Goal: Task Accomplishment & Management: Complete application form

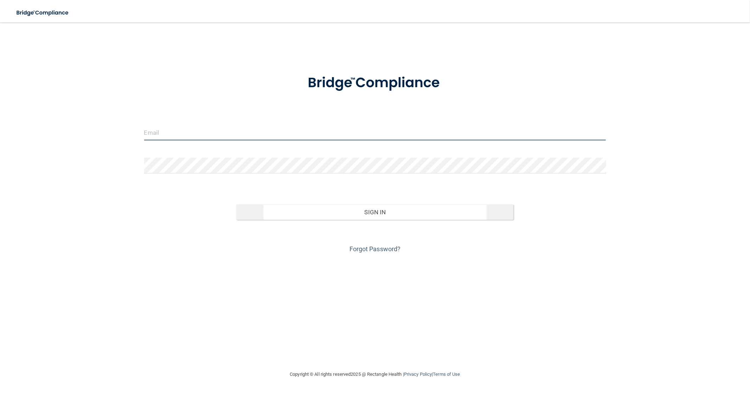
type input "[EMAIL_ADDRESS][DOMAIN_NAME]"
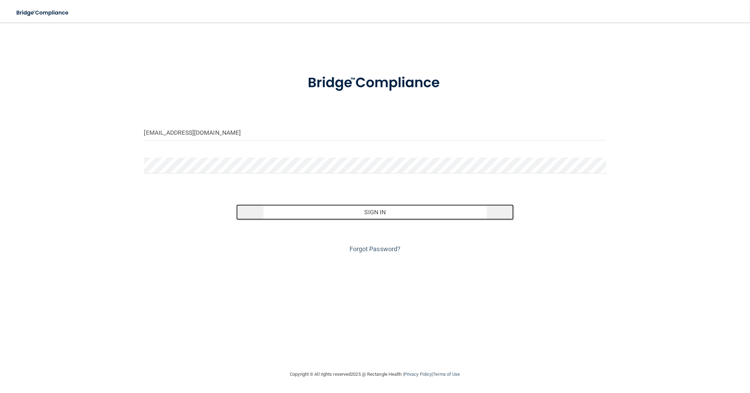
drag, startPoint x: 379, startPoint y: 213, endPoint x: 391, endPoint y: 208, distance: 12.8
click at [379, 213] on button "Sign In" at bounding box center [374, 211] width 277 height 15
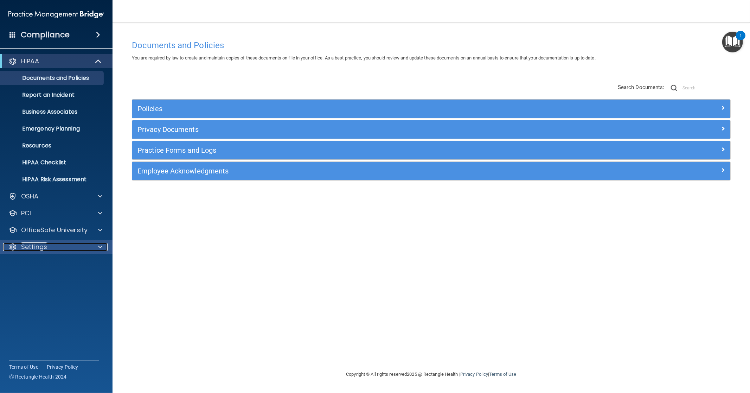
click at [41, 245] on p "Settings" at bounding box center [34, 247] width 26 height 8
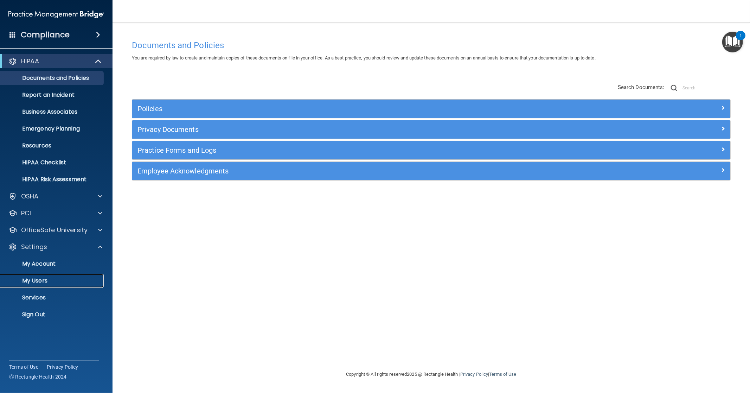
click at [33, 275] on link "My Users" at bounding box center [48, 280] width 111 height 14
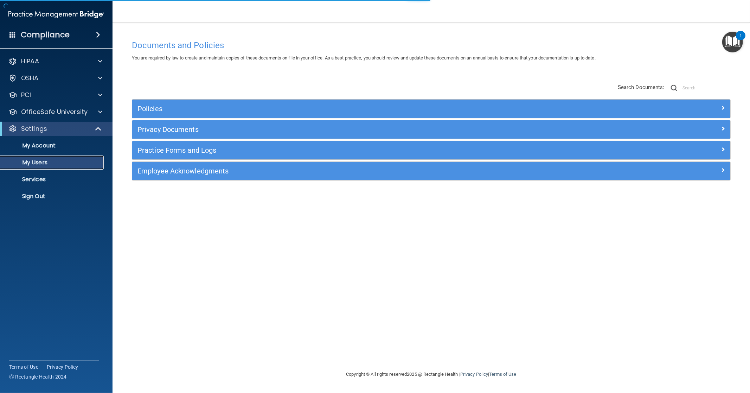
select select "20"
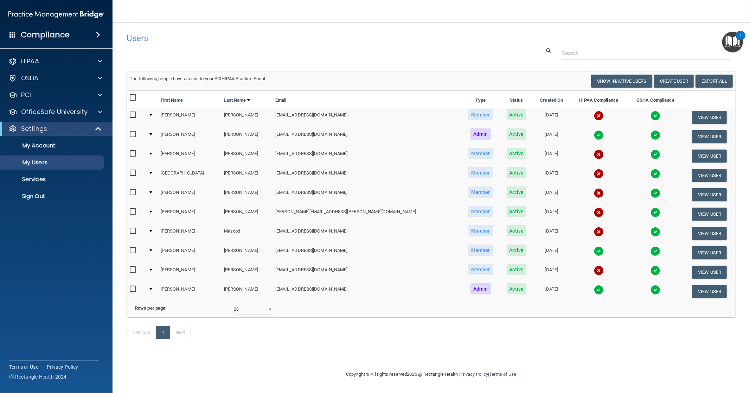
click at [154, 170] on td at bounding box center [152, 175] width 12 height 19
click at [707, 174] on button "View User" at bounding box center [709, 175] width 35 height 13
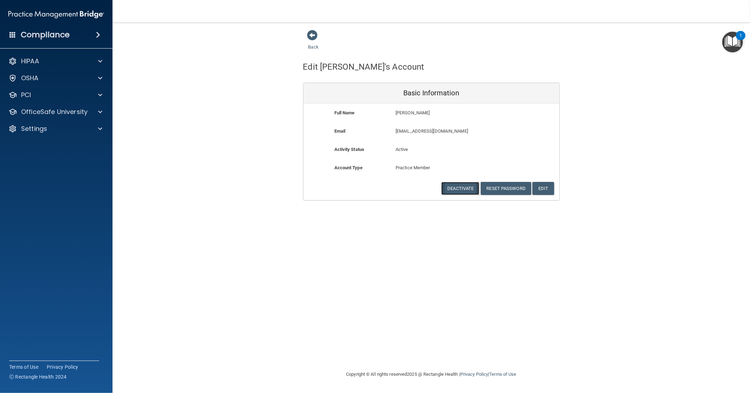
click at [456, 187] on button "Deactivate" at bounding box center [460, 188] width 38 height 13
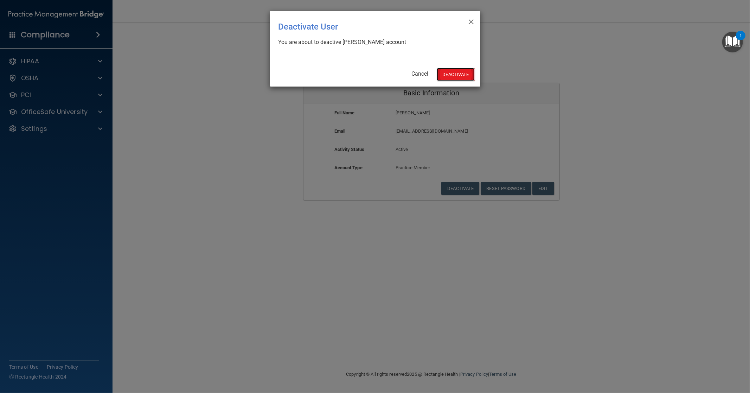
click at [451, 75] on button "Deactivate" at bounding box center [456, 74] width 38 height 13
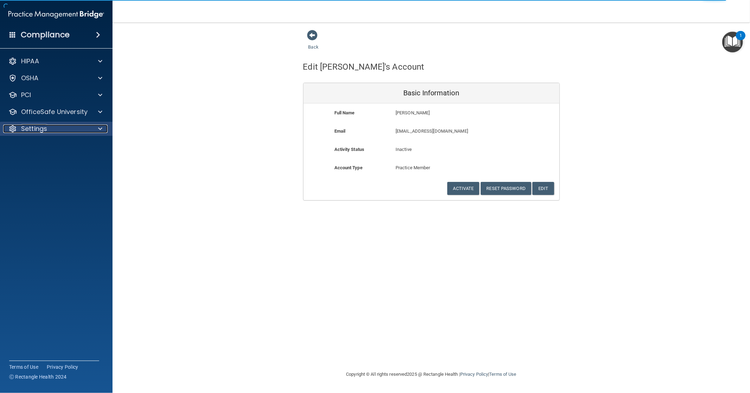
click at [32, 133] on p "Settings" at bounding box center [34, 128] width 26 height 8
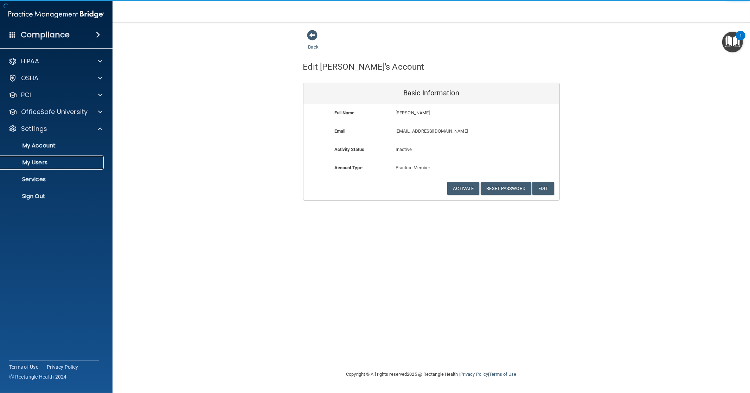
click at [35, 164] on p "My Users" at bounding box center [53, 162] width 96 height 7
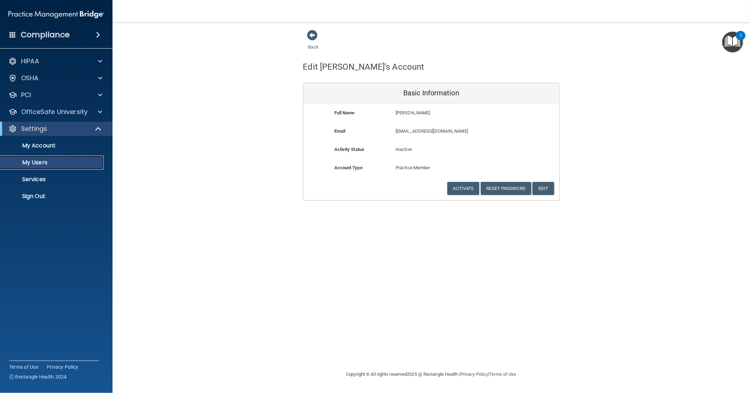
select select "20"
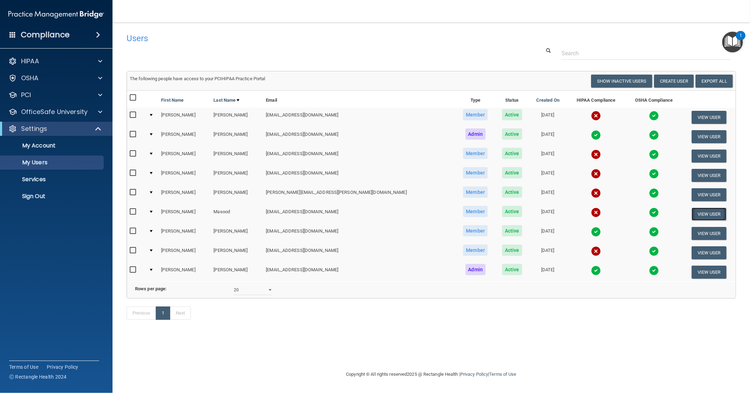
click at [710, 209] on button "View User" at bounding box center [708, 213] width 35 height 13
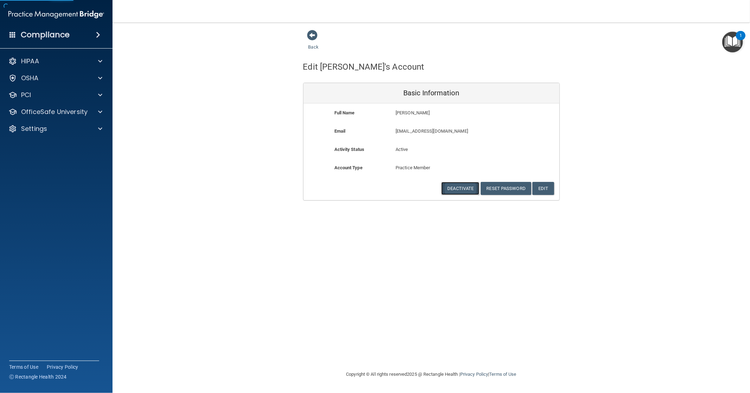
click at [467, 189] on button "Deactivate" at bounding box center [460, 188] width 38 height 13
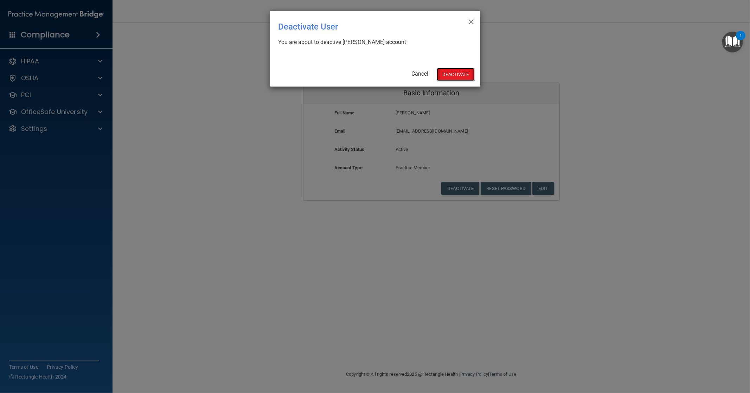
click at [463, 73] on button "Deactivate" at bounding box center [456, 74] width 38 height 13
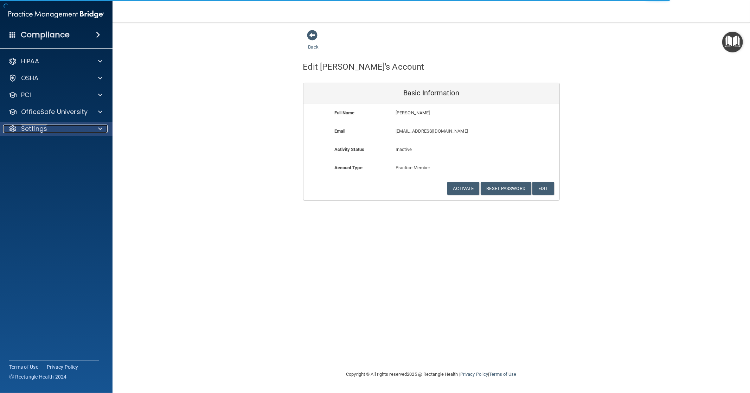
click at [34, 127] on p "Settings" at bounding box center [34, 128] width 26 height 8
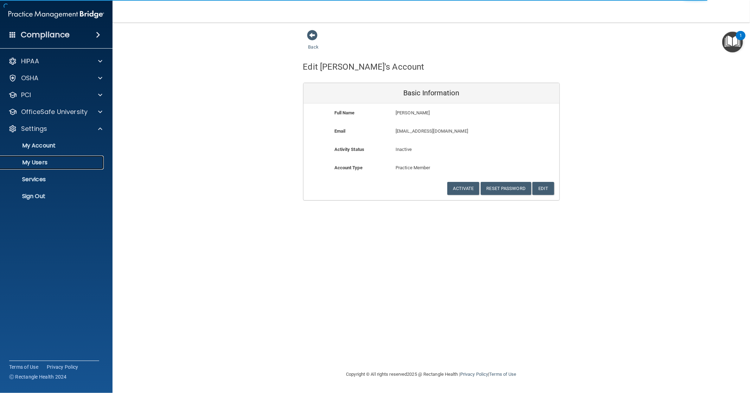
drag, startPoint x: 32, startPoint y: 165, endPoint x: 33, endPoint y: 161, distance: 4.1
click at [32, 165] on p "My Users" at bounding box center [53, 162] width 96 height 7
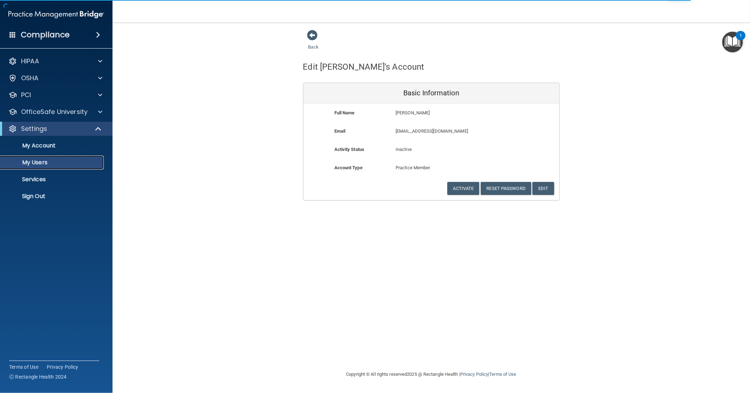
click at [48, 162] on p "My Users" at bounding box center [53, 162] width 96 height 7
select select "20"
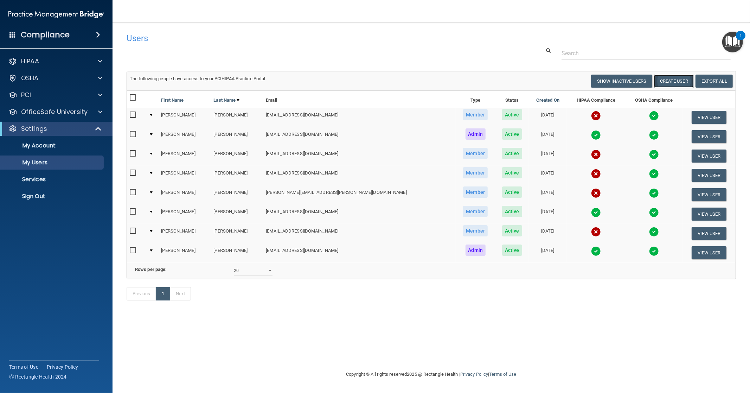
click at [678, 78] on button "Create User" at bounding box center [674, 81] width 40 height 13
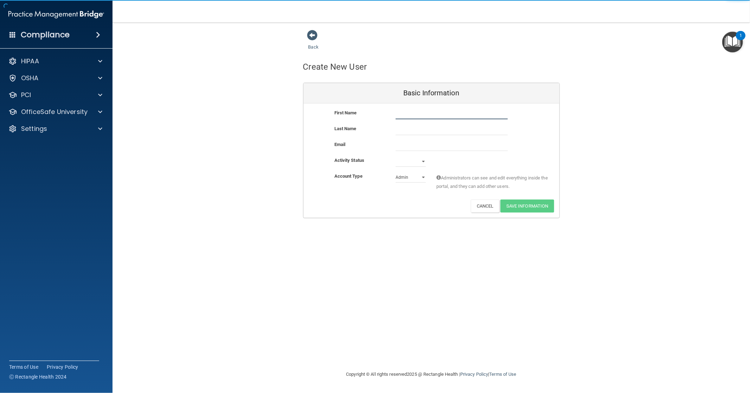
click at [427, 113] on input "text" at bounding box center [451, 114] width 112 height 11
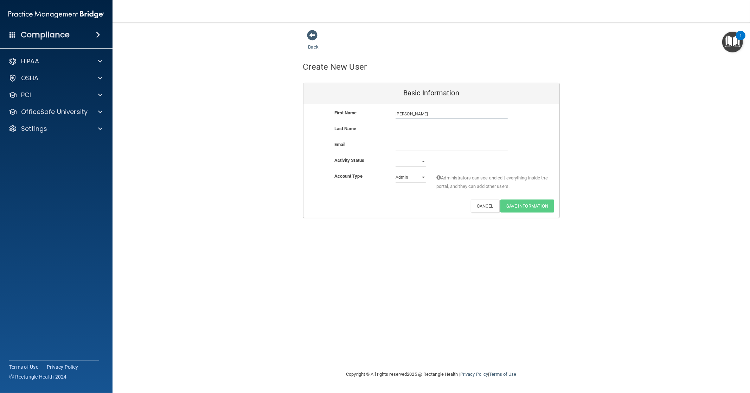
type input "Cori"
click at [418, 124] on div "First Name Cori Cori" at bounding box center [431, 117] width 256 height 16
click at [414, 129] on input "text" at bounding box center [451, 129] width 112 height 11
type input "Leonard"
click at [405, 146] on input "email" at bounding box center [451, 145] width 112 height 11
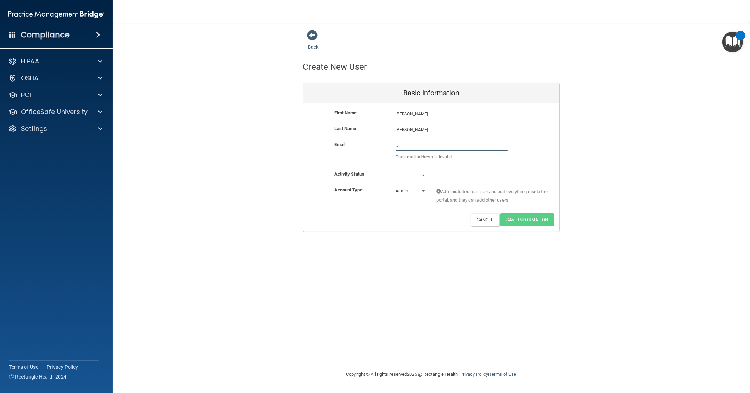
type input "coriml018@gmail.com"
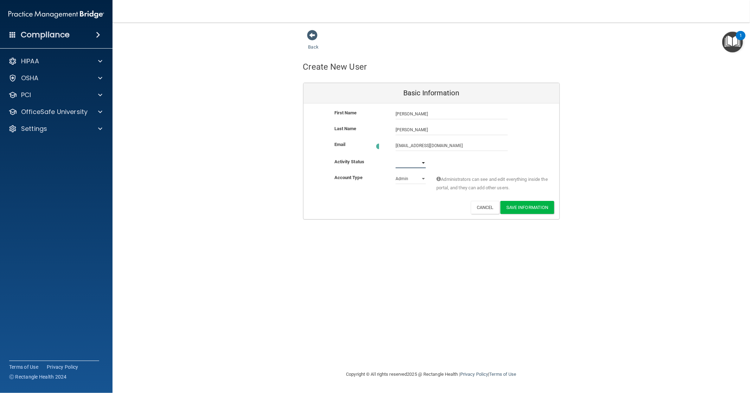
click at [414, 160] on select "Active Inactive" at bounding box center [410, 162] width 30 height 11
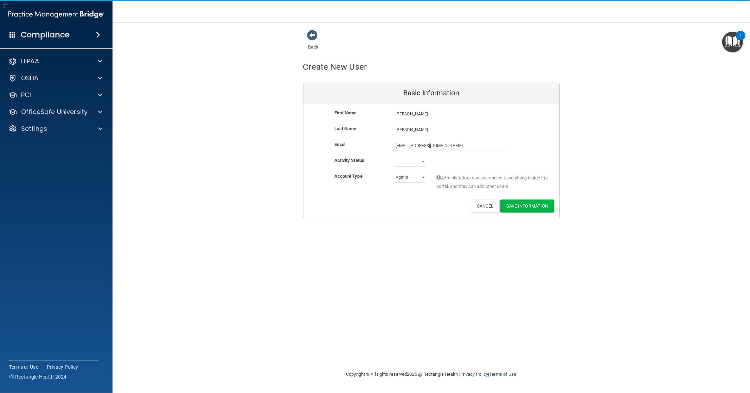
click at [394, 182] on div "Admin Member" at bounding box center [410, 177] width 41 height 11
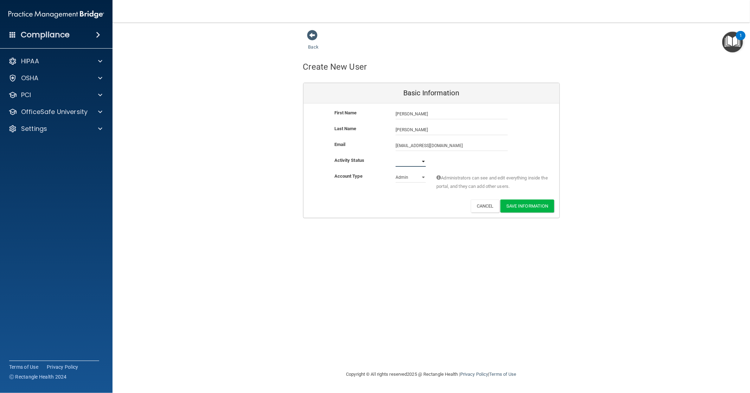
click at [422, 161] on select "Active Inactive" at bounding box center [410, 161] width 30 height 11
select select "active"
click at [395, 156] on select "Active Inactive" at bounding box center [410, 161] width 30 height 11
click at [418, 177] on select "Admin Member" at bounding box center [410, 177] width 30 height 11
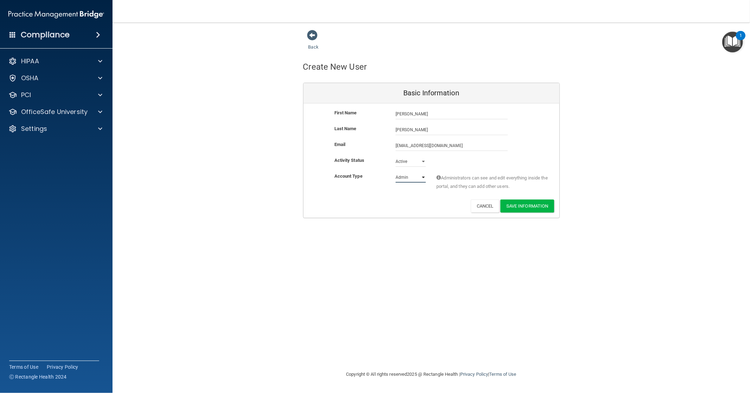
click at [423, 177] on select "Admin Member" at bounding box center [410, 177] width 30 height 11
select select "practice_member"
click at [395, 172] on select "Admin Member" at bounding box center [410, 177] width 30 height 11
click at [528, 204] on button "Save Information" at bounding box center [527, 205] width 54 height 13
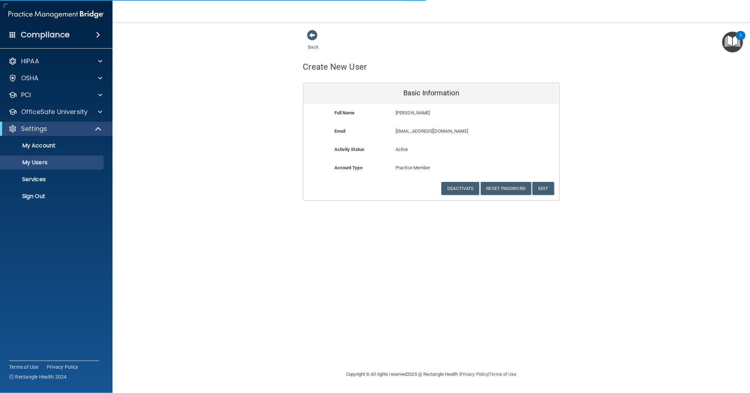
select select "20"
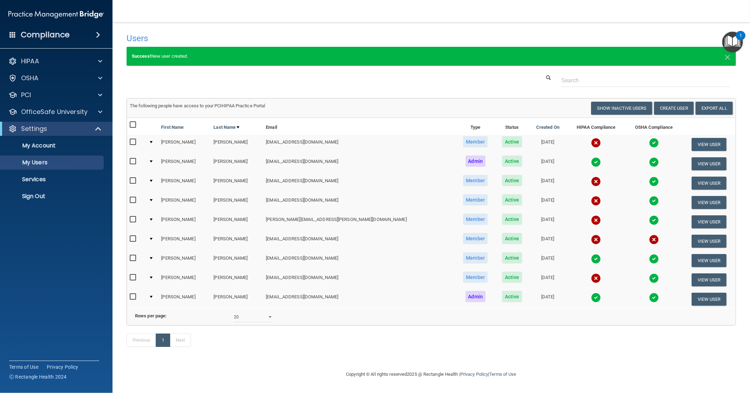
scroll to position [2, 0]
